Goal: Information Seeking & Learning: Learn about a topic

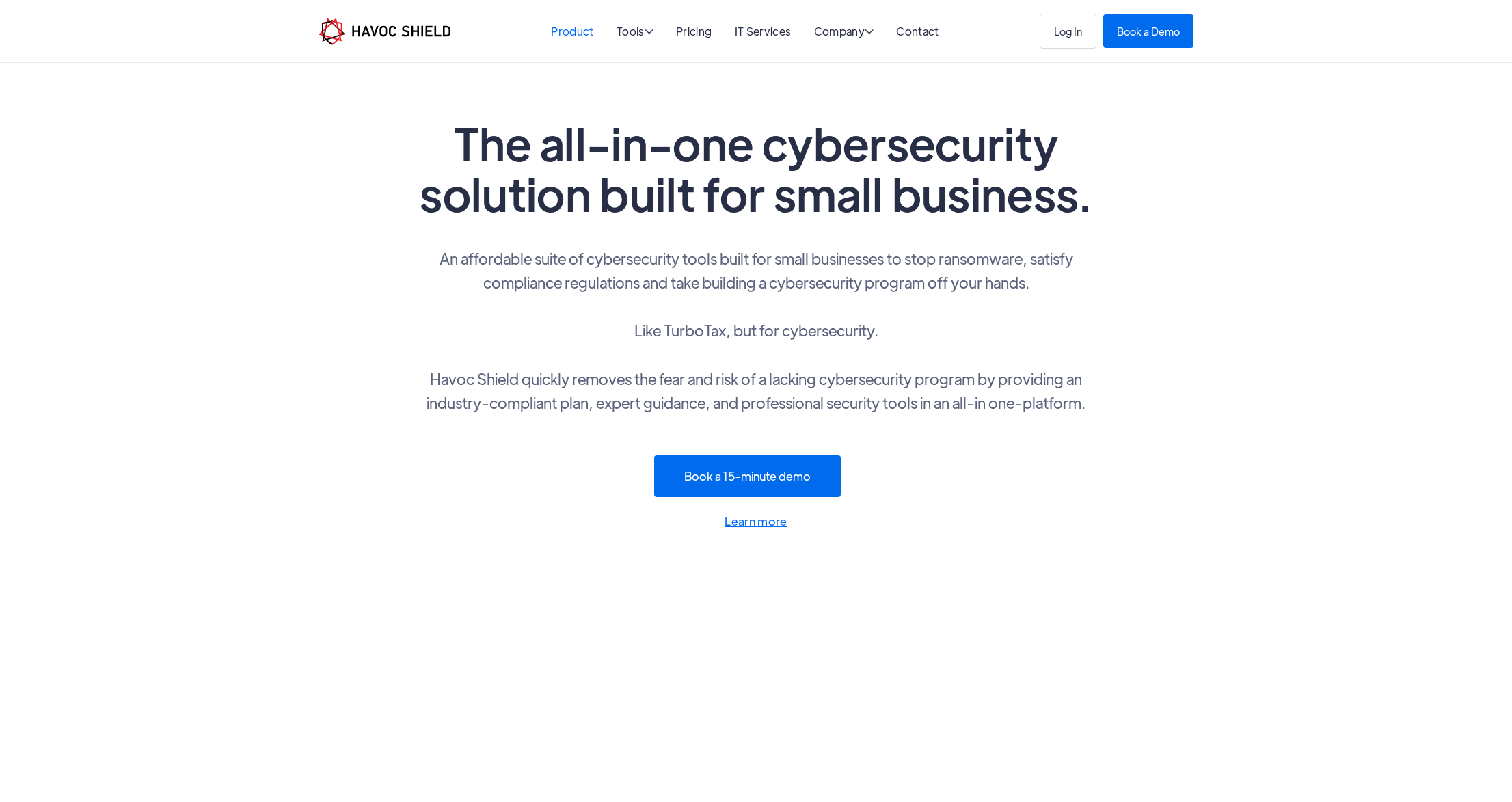
click at [579, 32] on link "Product" at bounding box center [572, 31] width 42 height 14
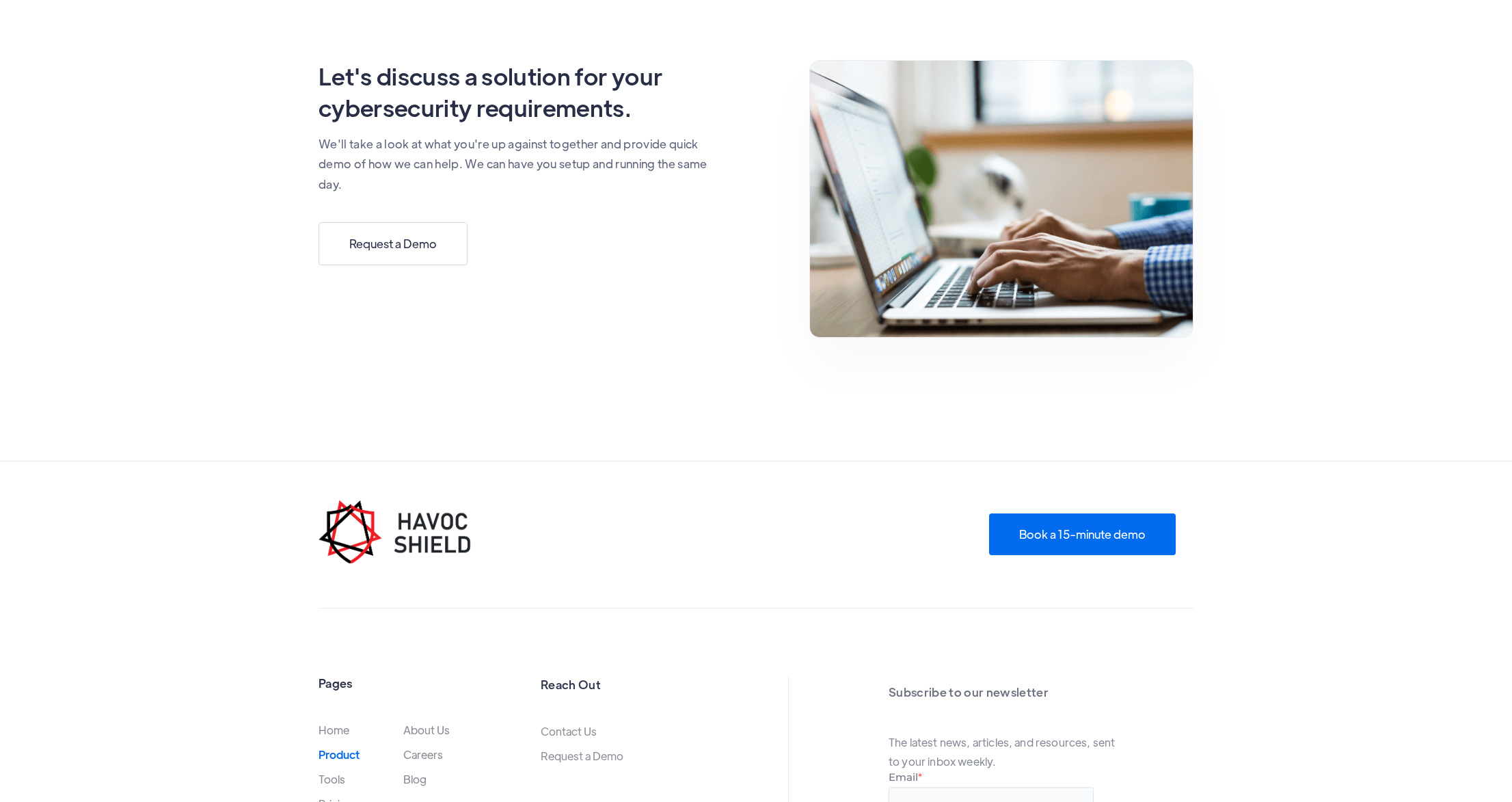
scroll to position [3880, 0]
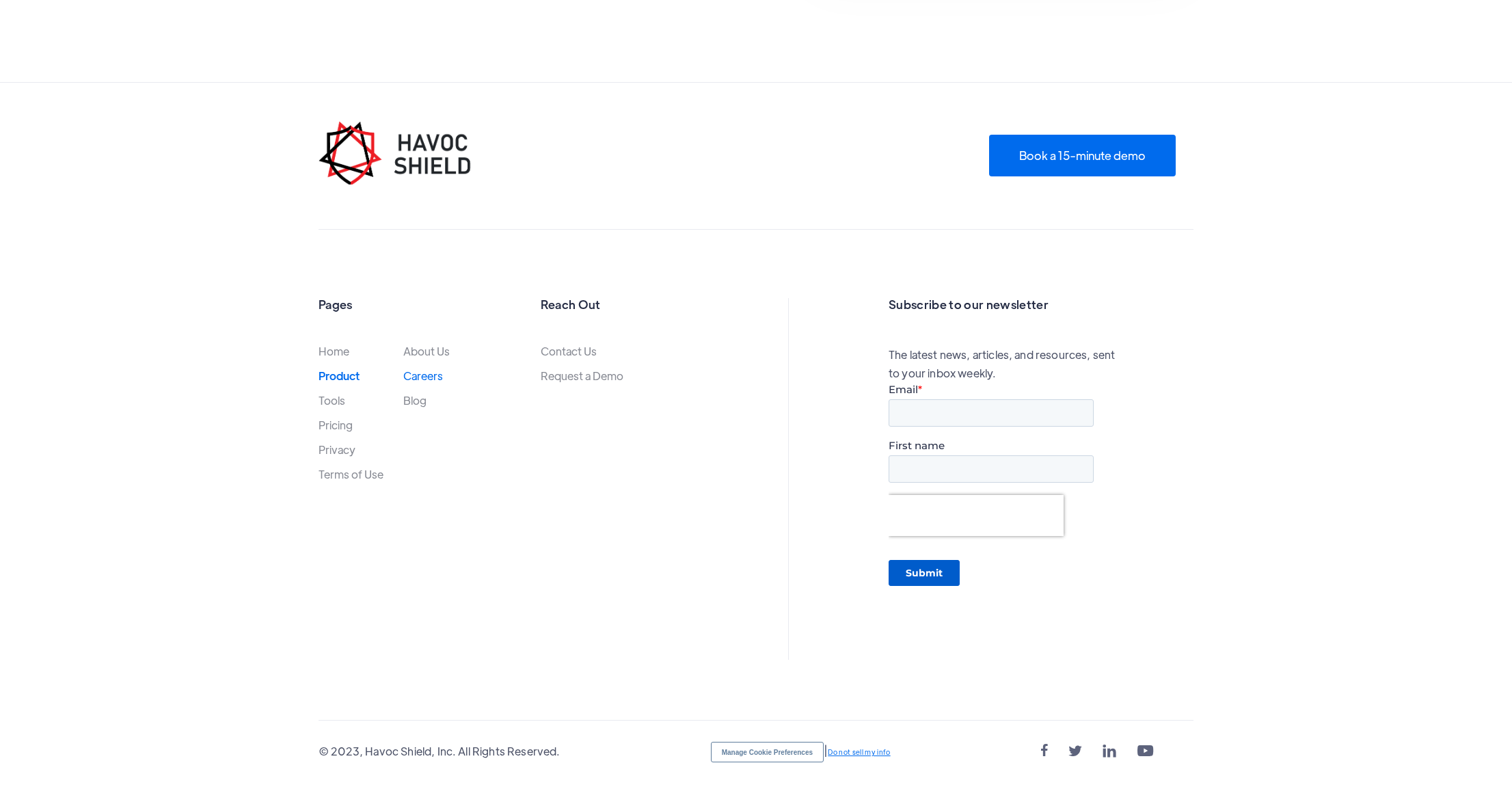
click at [434, 376] on link "Careers" at bounding box center [423, 375] width 40 height 12
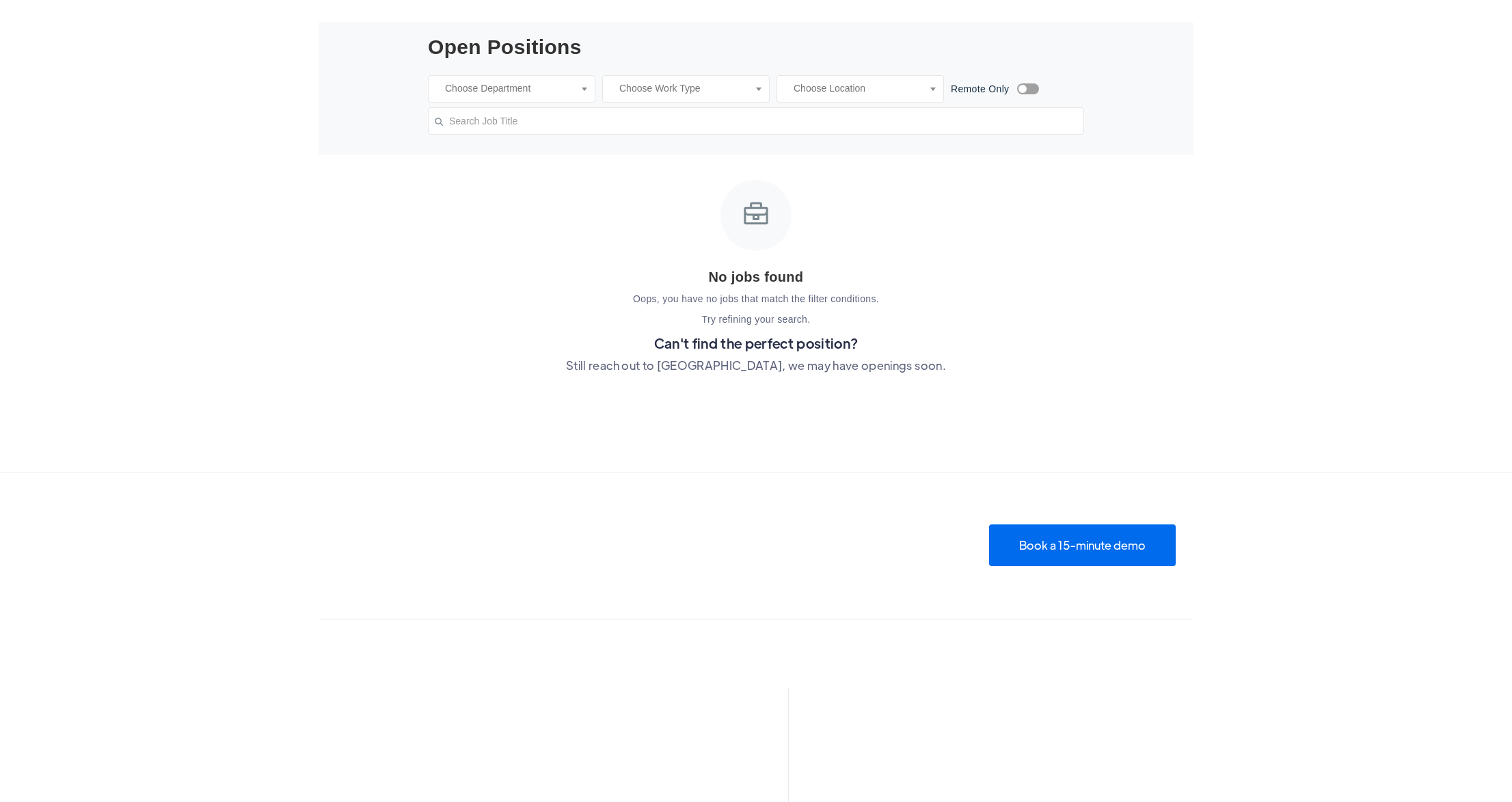
scroll to position [800, 0]
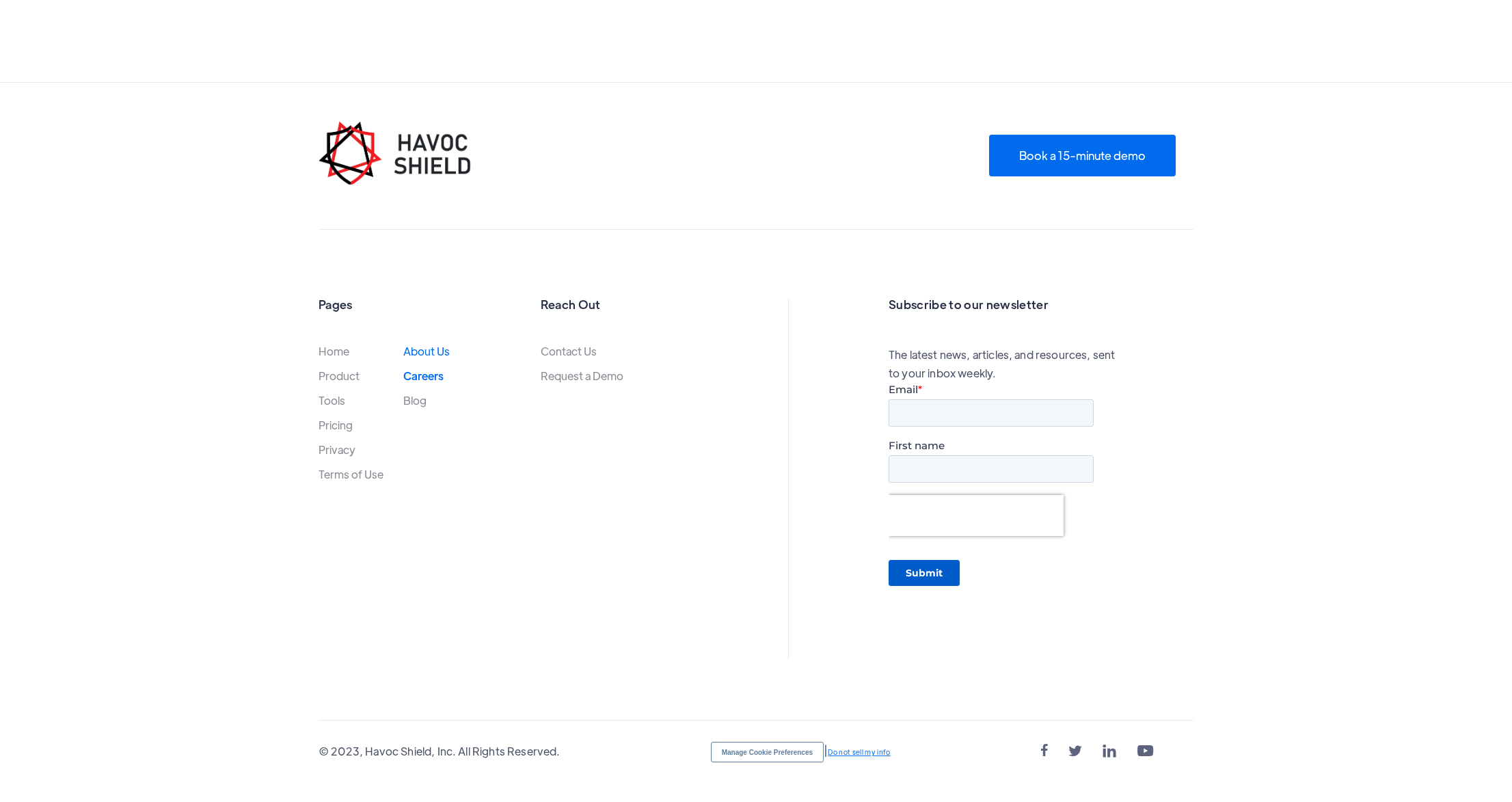
click at [434, 348] on link "About Us" at bounding box center [426, 351] width 46 height 12
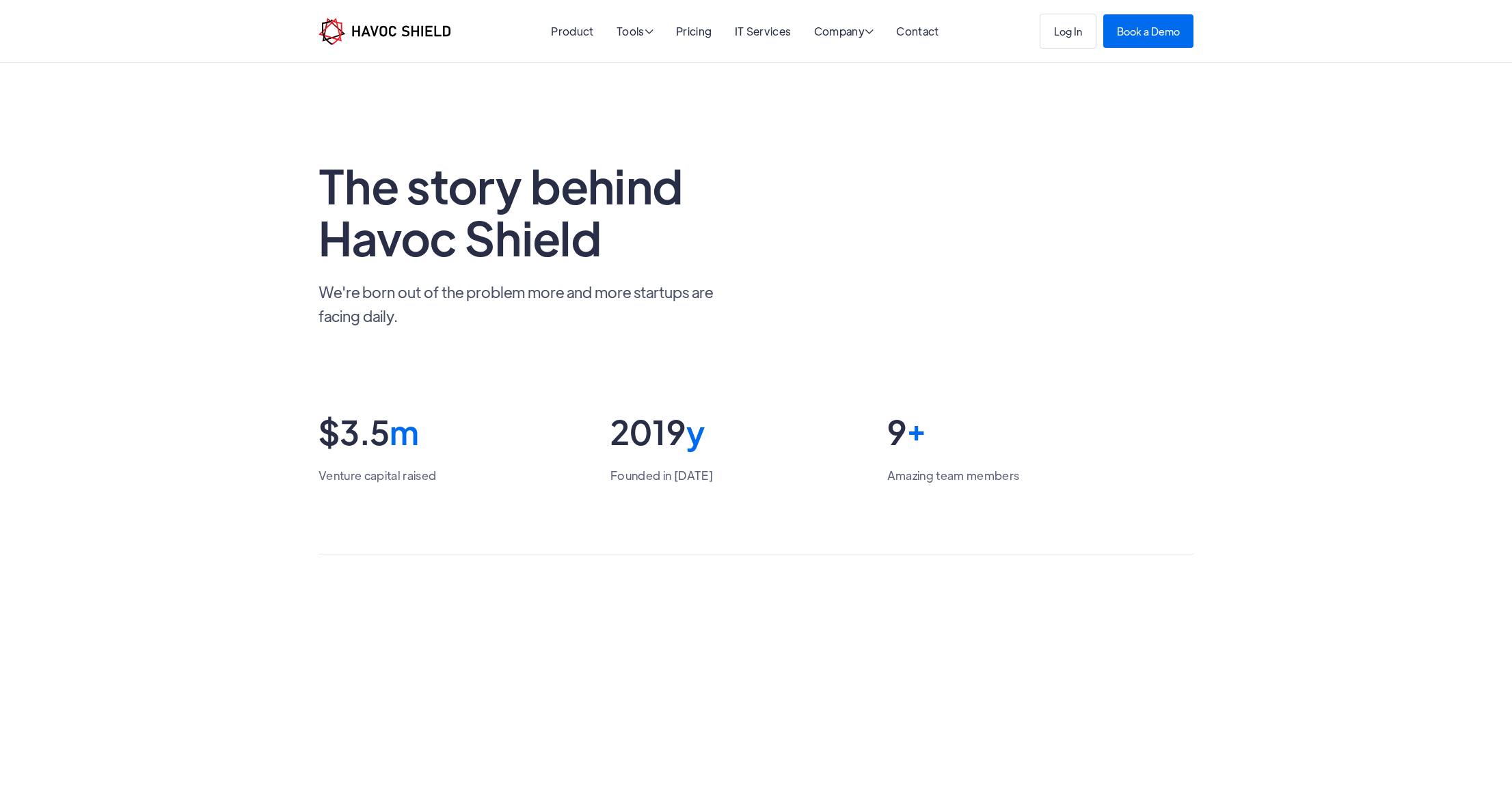
click at [900, 435] on div "9 +" at bounding box center [953, 432] width 133 height 43
click at [380, 465] on div "Venture capital raised" at bounding box center [377, 476] width 118 height 20
click at [694, 32] on link "Pricing" at bounding box center [694, 31] width 35 height 14
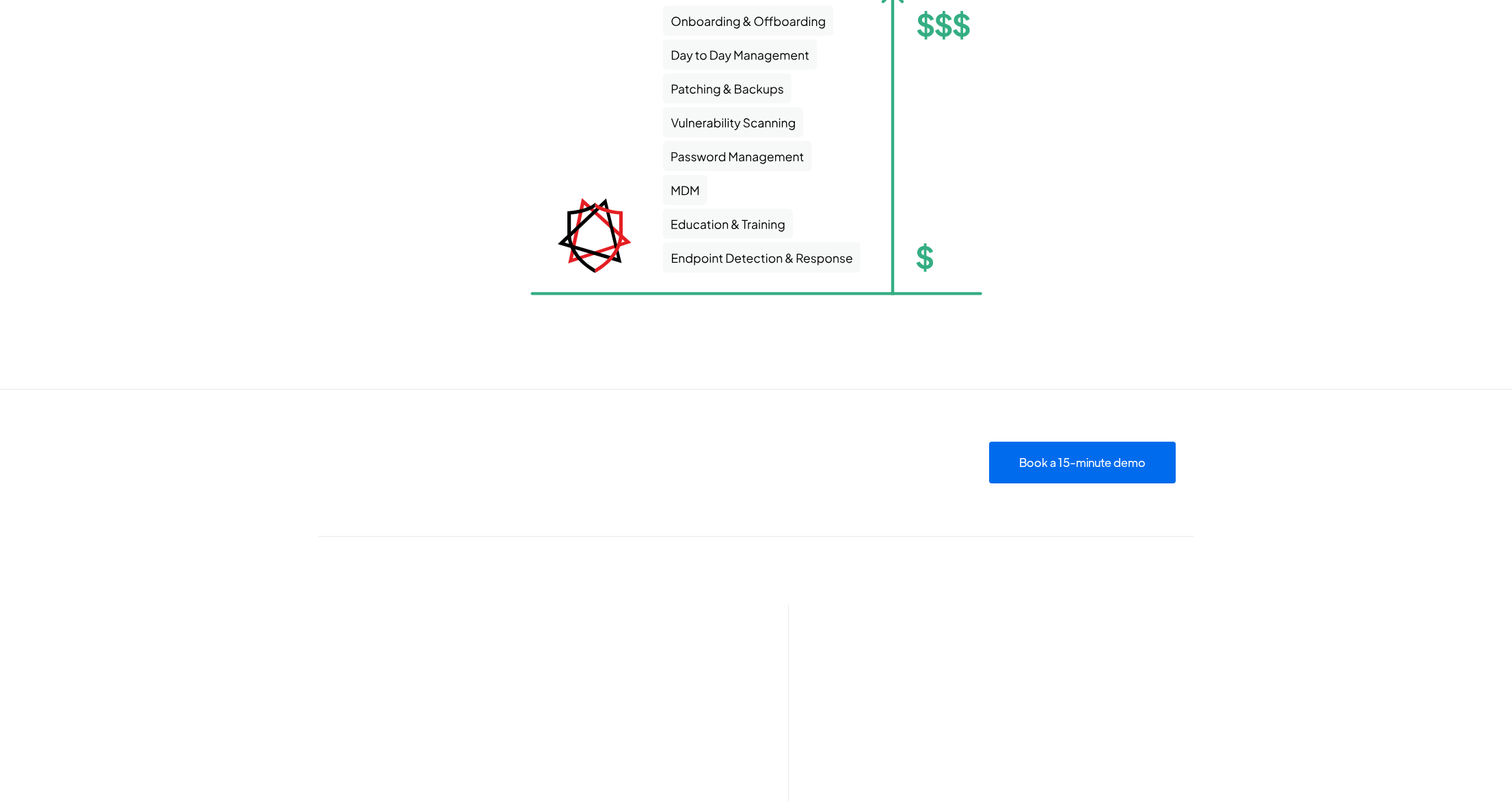
scroll to position [2320, 0]
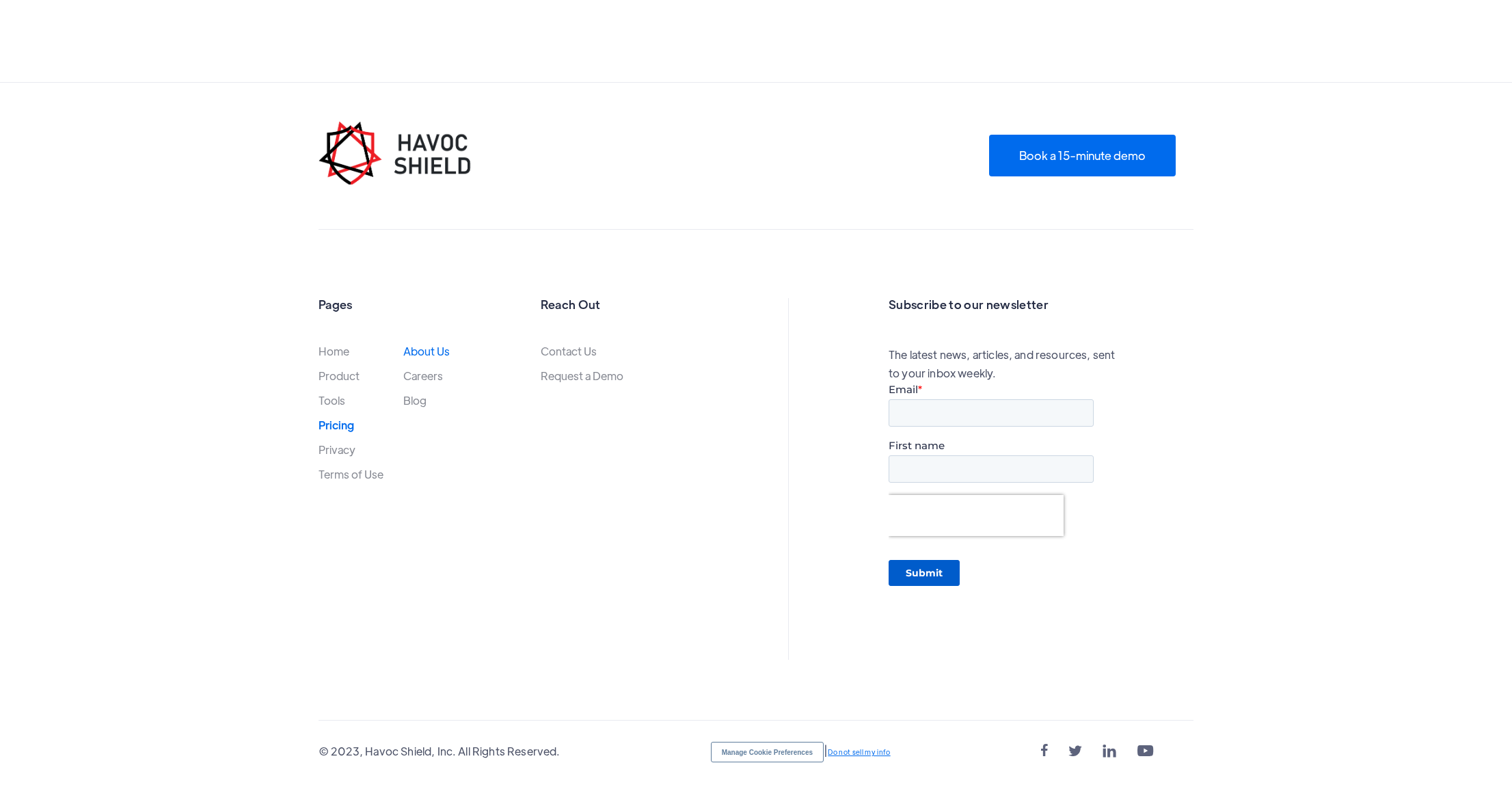
click at [420, 351] on link "About Us" at bounding box center [426, 351] width 46 height 12
